Goal: Task Accomplishment & Management: Use online tool/utility

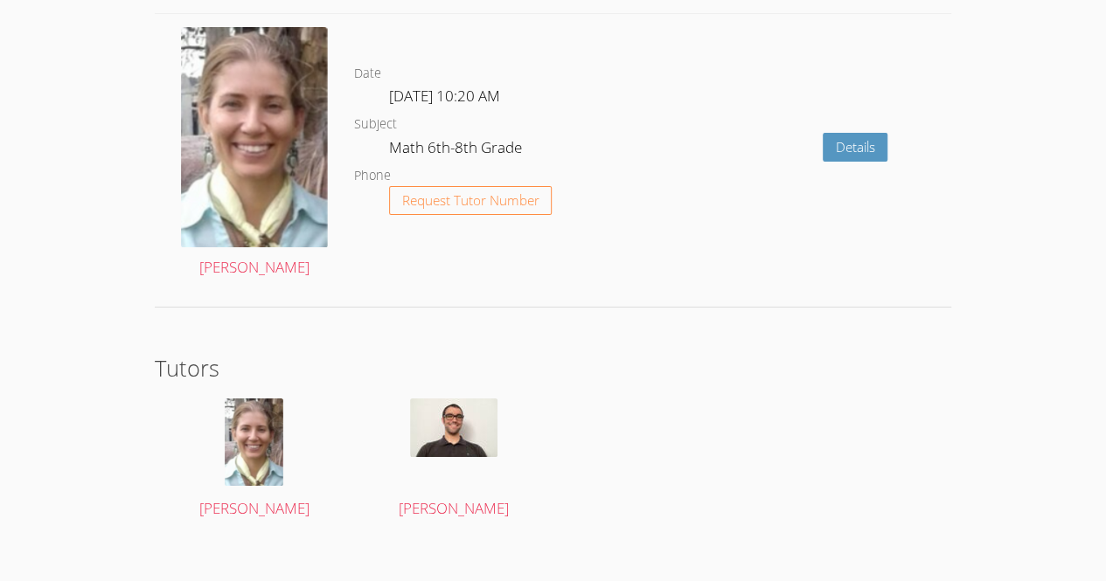
scroll to position [3022, 0]
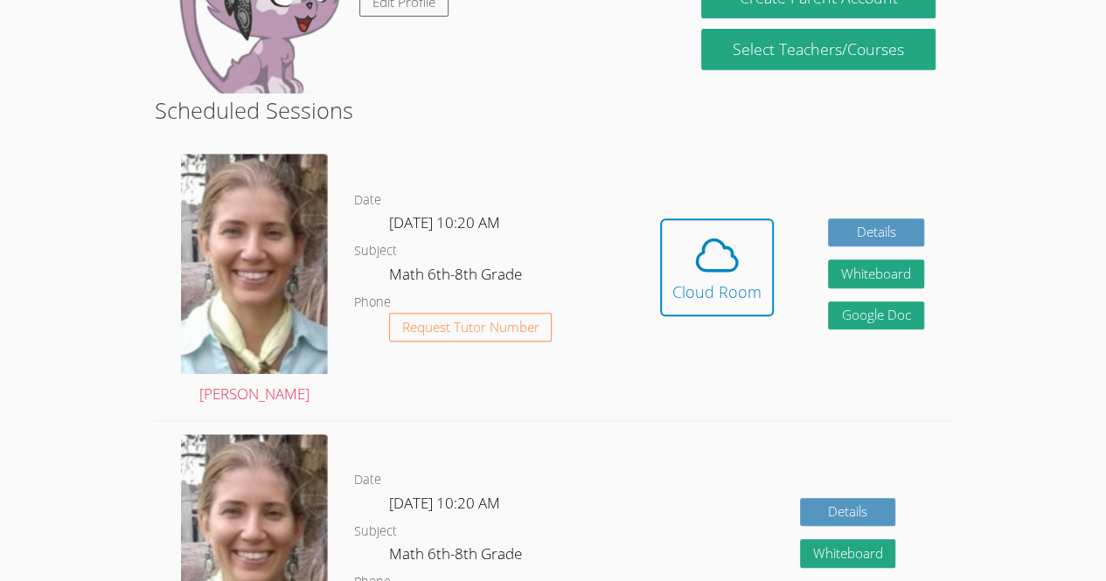
scroll to position [361, 0]
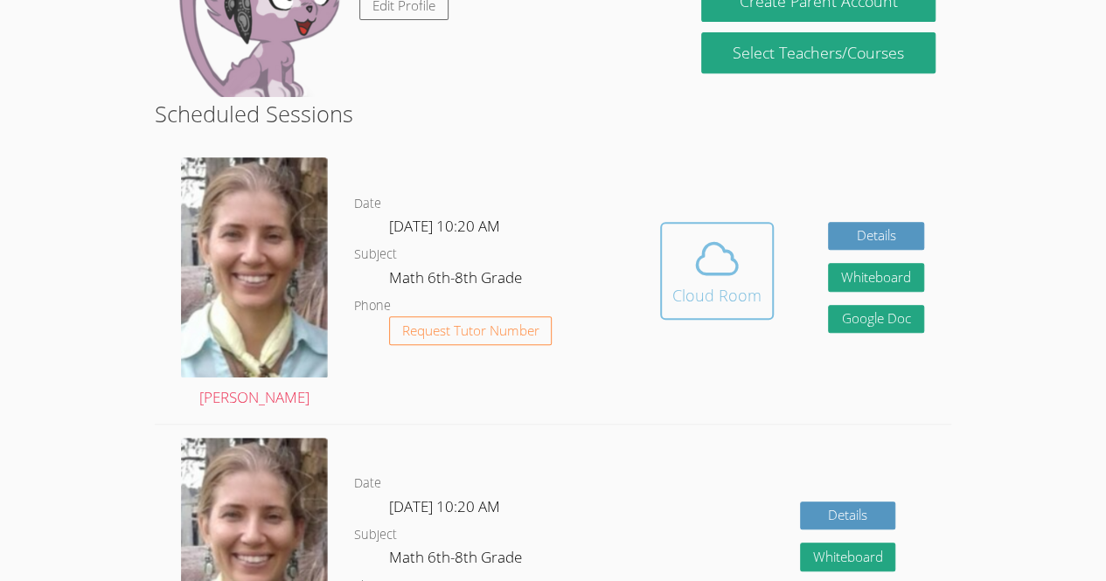
click at [738, 294] on div "Cloud Room" at bounding box center [716, 295] width 89 height 24
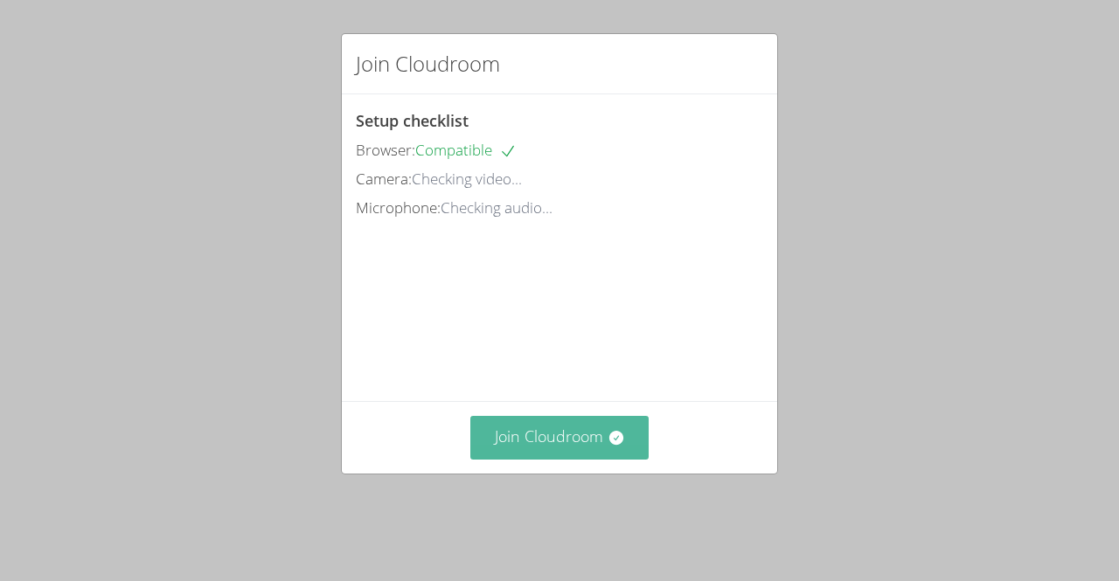
click at [524, 459] on button "Join Cloudroom" at bounding box center [559, 437] width 179 height 43
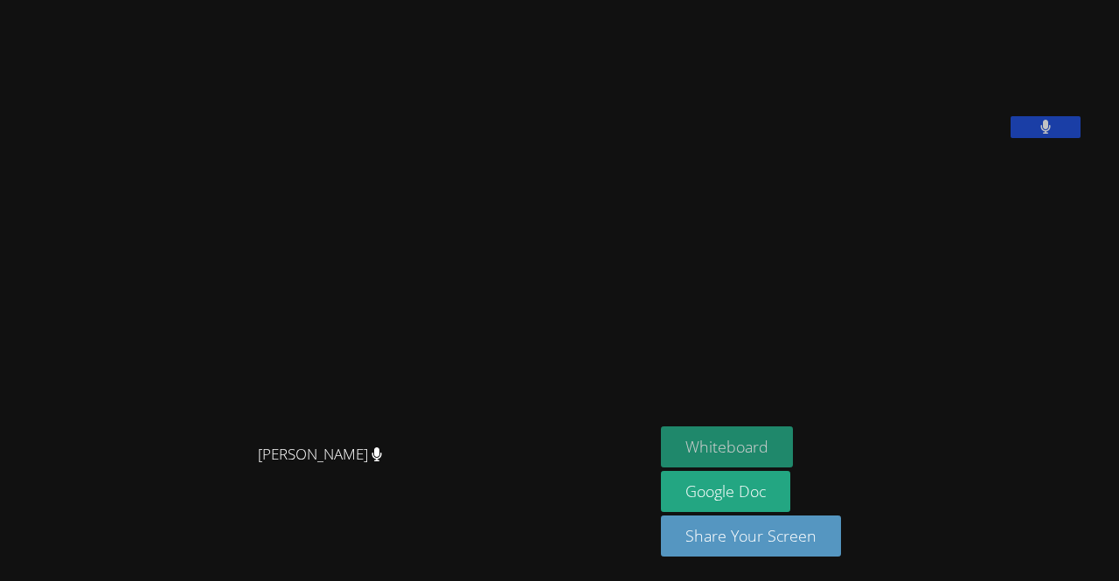
click at [785, 462] on button "Whiteboard" at bounding box center [727, 447] width 132 height 41
drag, startPoint x: 809, startPoint y: 175, endPoint x: 895, endPoint y: 327, distance: 174.6
click at [895, 327] on aside "Genesis Teo-Cotill Whiteboard Google Doc Share Your Screen" at bounding box center [872, 290] width 437 height 581
drag, startPoint x: 687, startPoint y: 204, endPoint x: 712, endPoint y: 232, distance: 37.8
click at [712, 232] on aside "Genesis Teo-Cotill Whiteboard Google Doc Share Your Screen" at bounding box center [872, 290] width 437 height 581
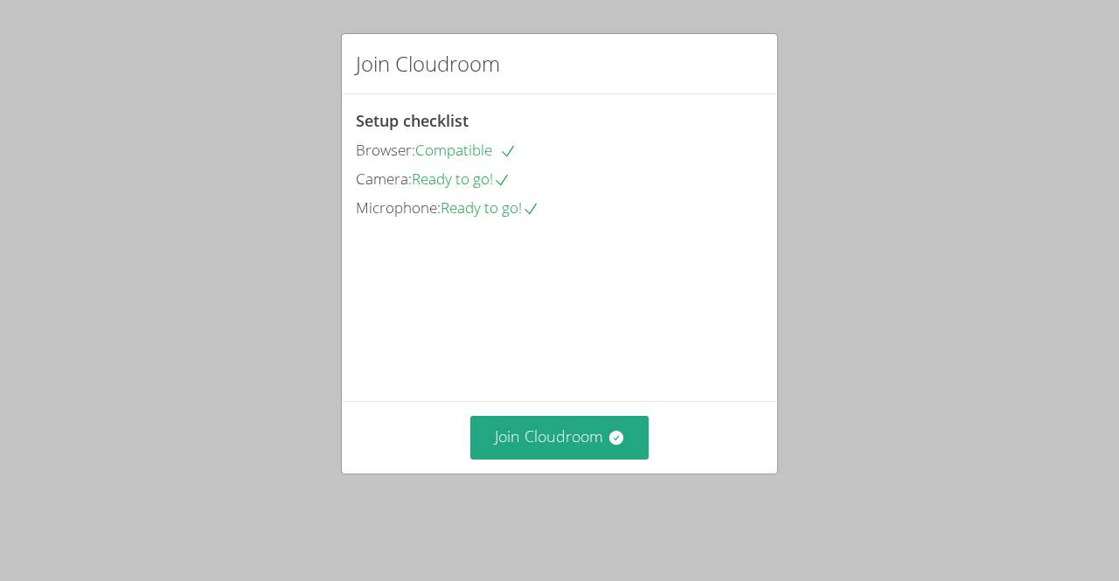
drag, startPoint x: 0, startPoint y: 0, endPoint x: 541, endPoint y: 485, distance: 726.7
click at [541, 473] on div "Join Cloudroom" at bounding box center [559, 437] width 435 height 72
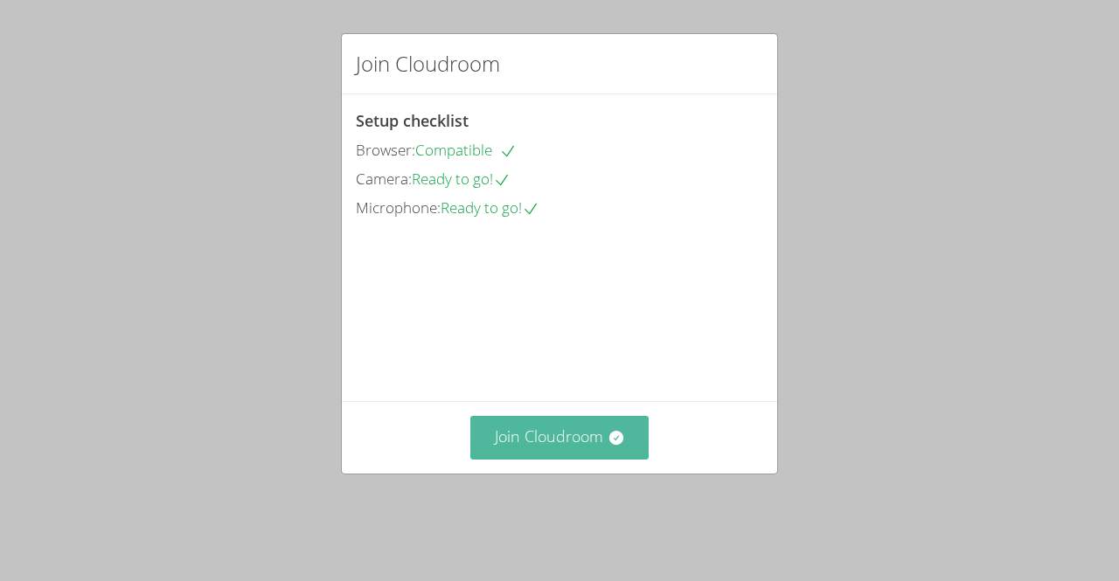
click at [541, 459] on button "Join Cloudroom" at bounding box center [559, 437] width 179 height 43
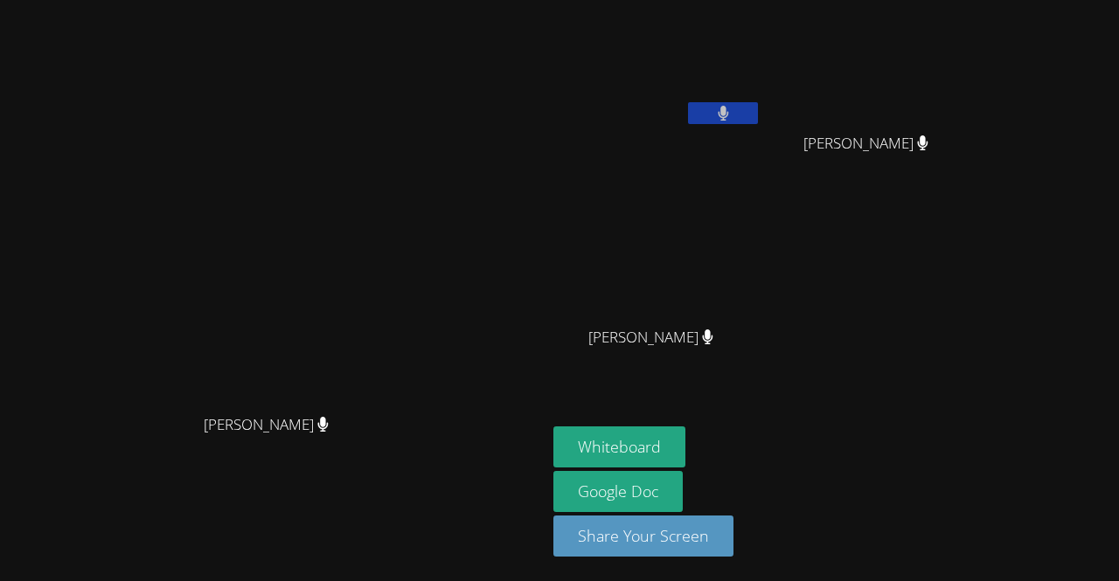
click at [749, 8] on video at bounding box center [657, 65] width 208 height 117
click at [761, 69] on video at bounding box center [657, 65] width 208 height 117
click at [405, 345] on video at bounding box center [273, 256] width 262 height 300
click at [405, 134] on video at bounding box center [273, 256] width 262 height 300
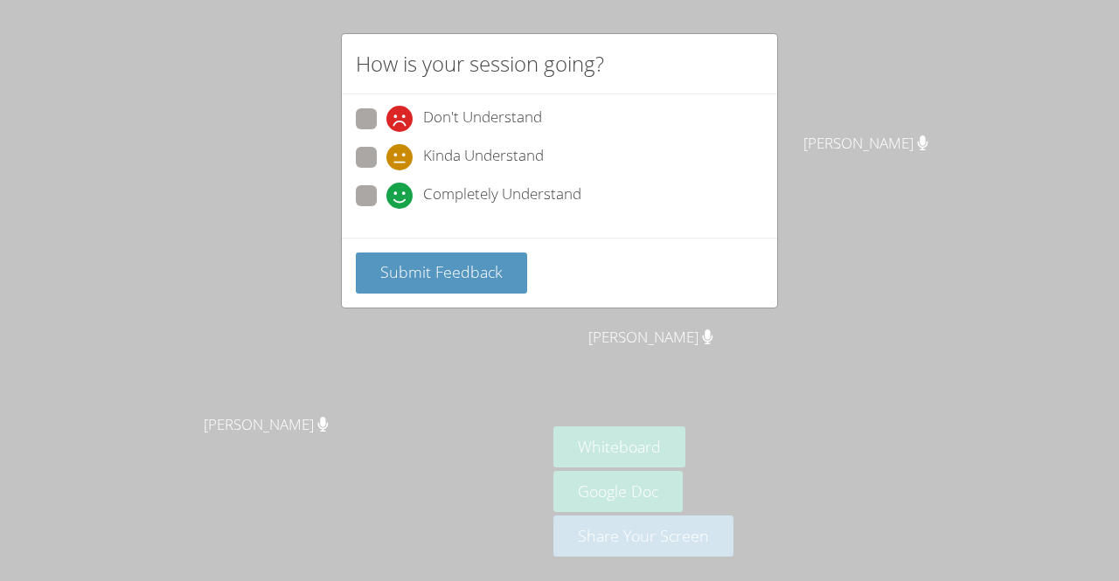
click at [490, 108] on span "Don't Understand" at bounding box center [482, 119] width 119 height 26
click at [401, 108] on input "Don't Understand" at bounding box center [393, 115] width 15 height 15
radio input "true"
click at [504, 247] on div "Submit Feedback" at bounding box center [559, 273] width 435 height 70
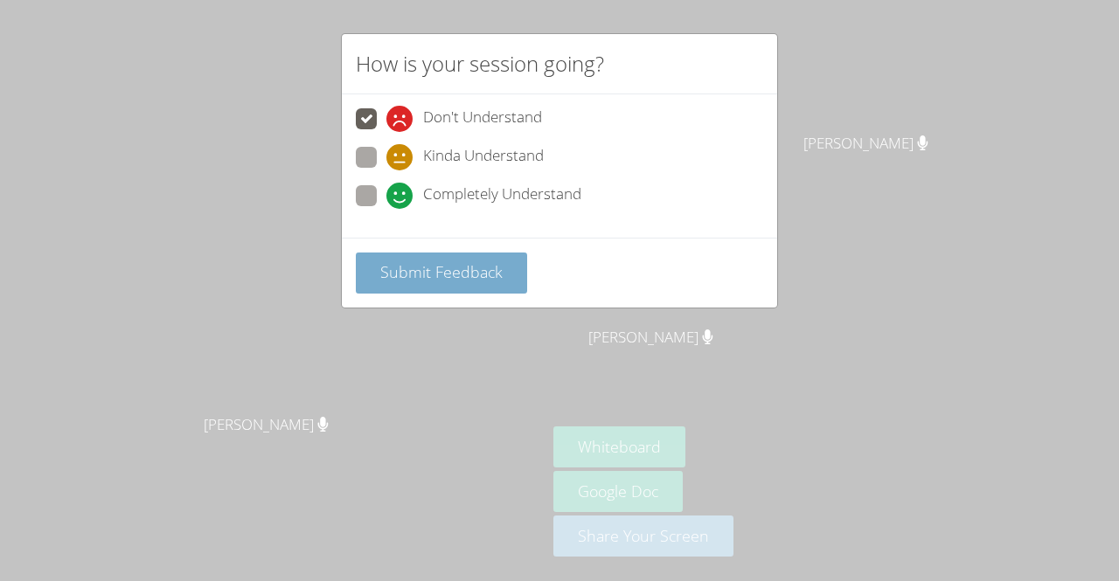
click at [498, 268] on span "Submit Feedback" at bounding box center [441, 271] width 122 height 21
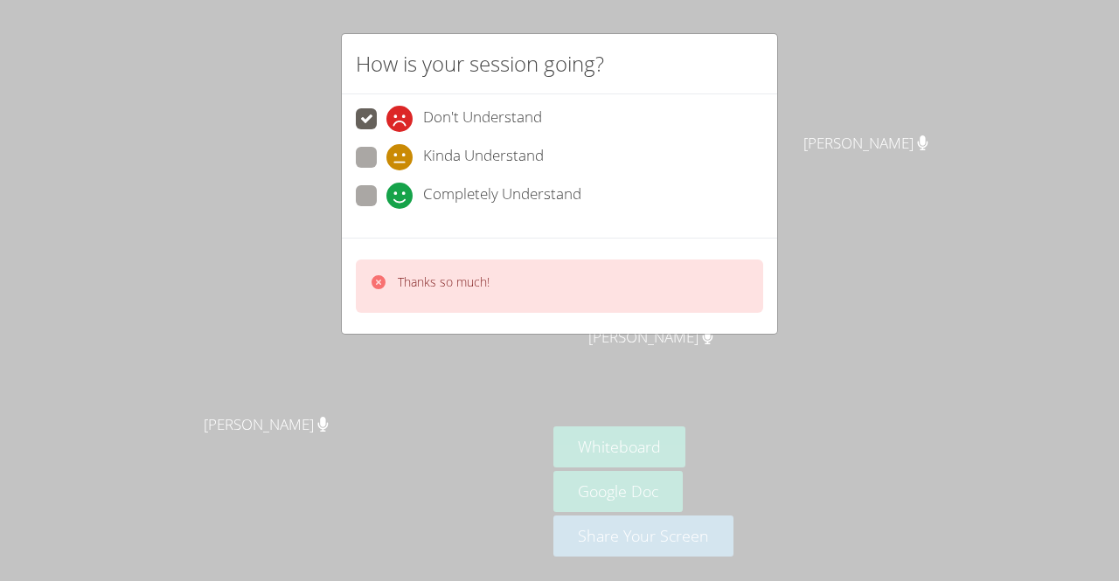
click at [409, 275] on p "Thanks so much!" at bounding box center [444, 282] width 92 height 17
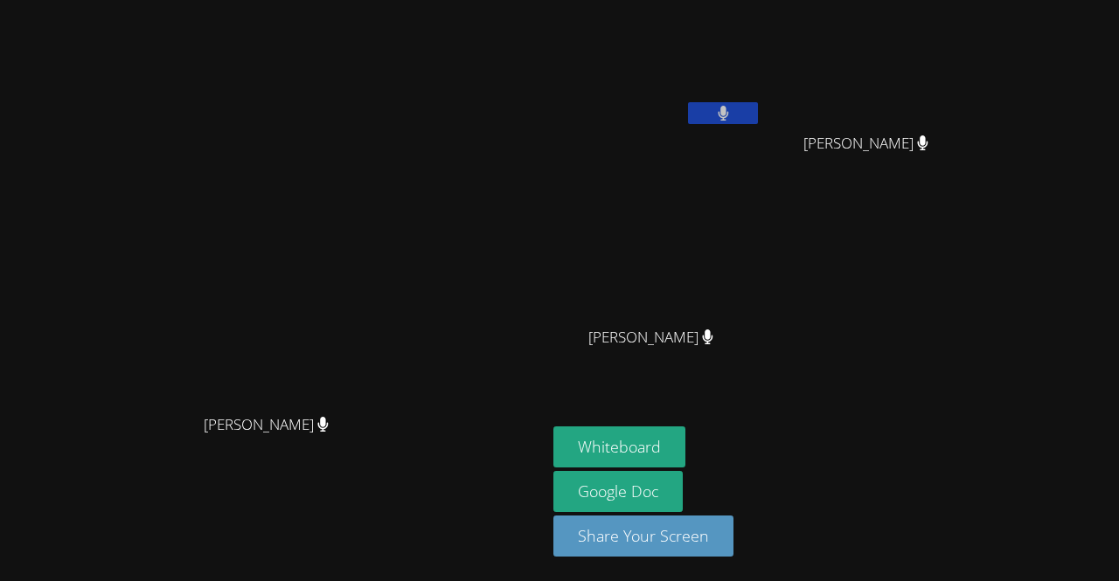
drag, startPoint x: 835, startPoint y: 55, endPoint x: 827, endPoint y: -36, distance: 91.3
click at [827, 0] on html "Diana Andrade Diana Andrade Genesis Teo-Cotill Maria Alvarado-Sebastian Maria A…" at bounding box center [559, 290] width 1119 height 581
click at [976, 252] on div "Genesis Teo-Cotill Maria Alvarado-Sebastian Maria Alvarado-Sebastian Kener Rubi…" at bounding box center [764, 197] width 423 height 381
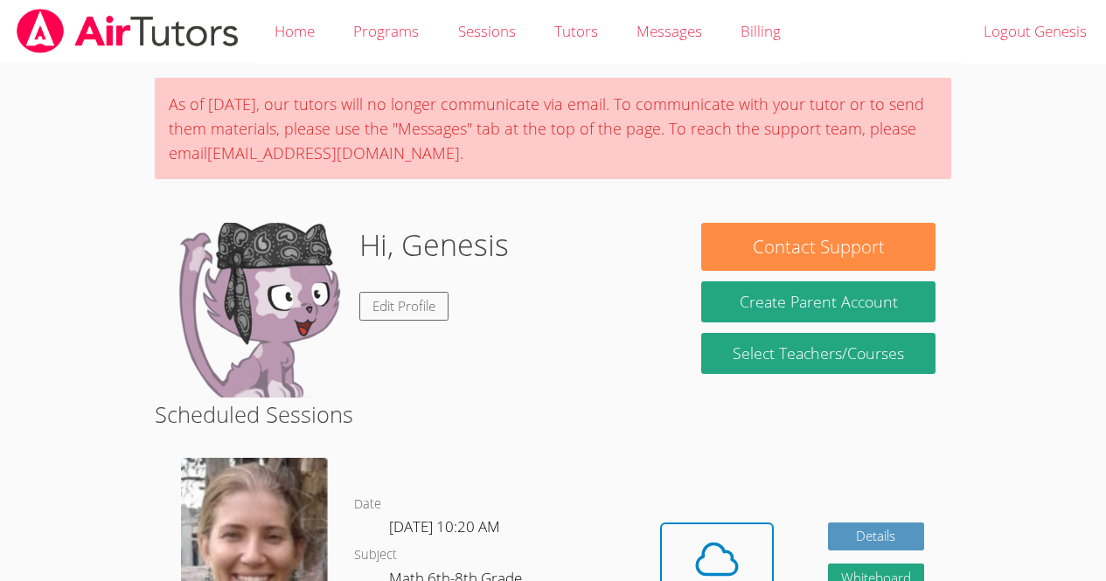
scroll to position [299, 0]
